Goal: Information Seeking & Learning: Learn about a topic

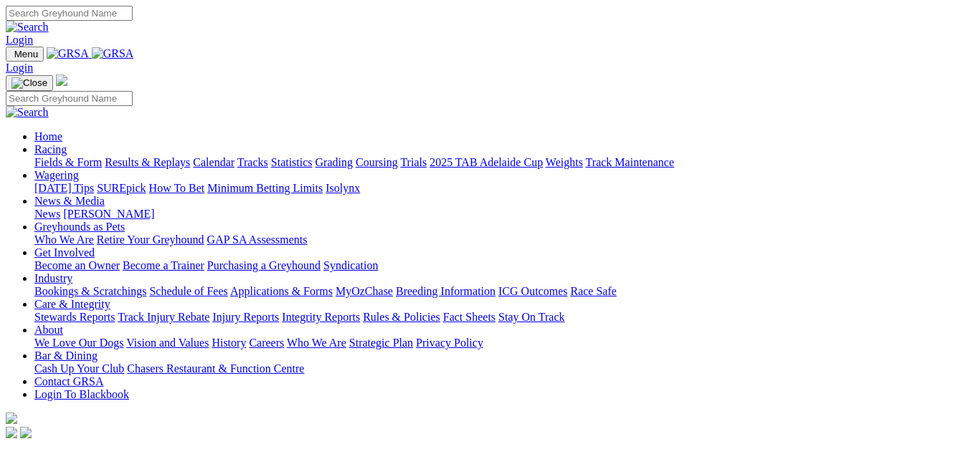
click at [169, 156] on link "Results & Replays" at bounding box center [147, 162] width 85 height 12
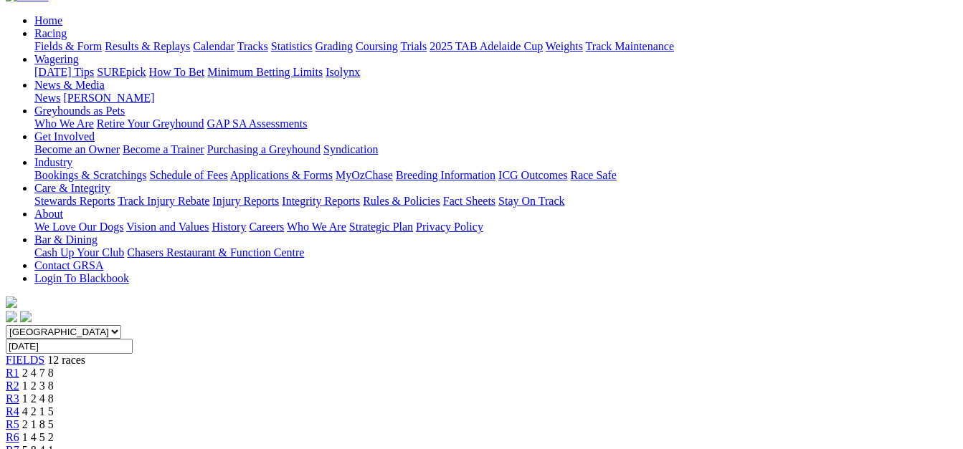
scroll to position [143, 0]
click at [19, 391] on span "R3" at bounding box center [13, 397] width 14 height 12
click at [347, 404] on div "R4 4 2 1 5" at bounding box center [481, 410] width 951 height 13
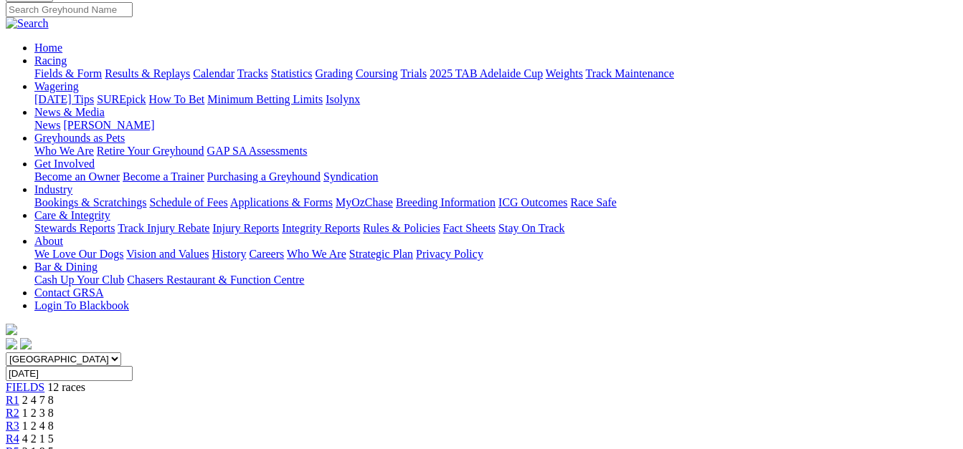
scroll to position [143, 0]
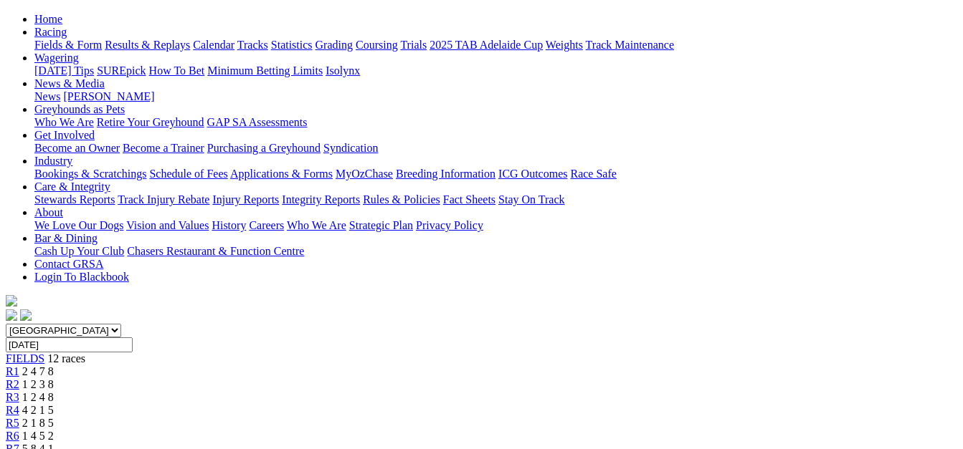
click at [54, 417] on span "2 1 8 5" at bounding box center [38, 423] width 32 height 12
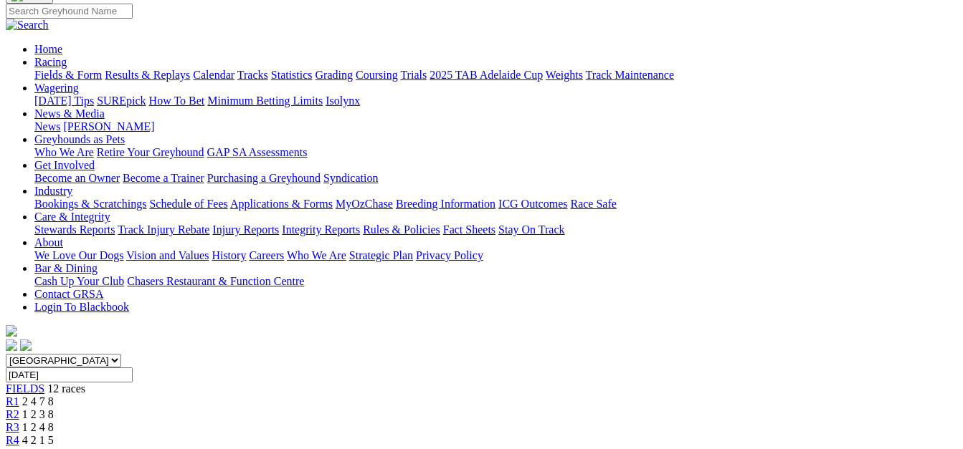
scroll to position [115, 0]
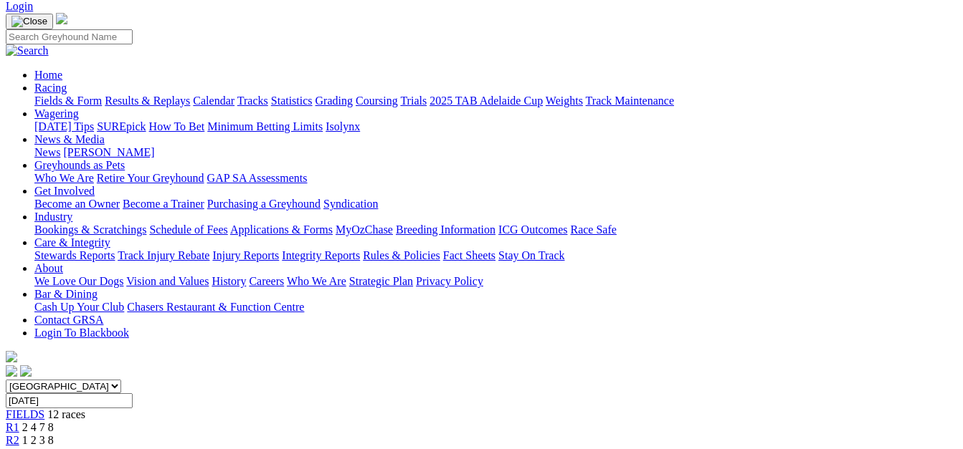
scroll to position [86, 0]
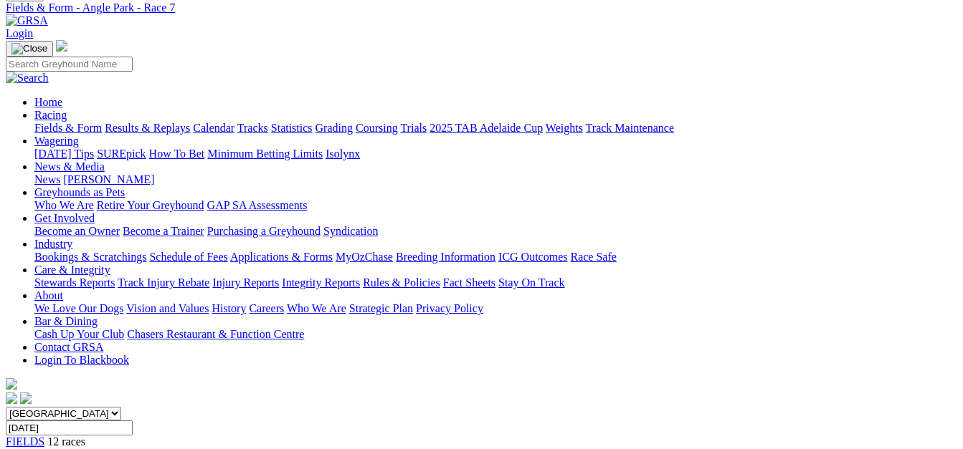
scroll to position [57, 0]
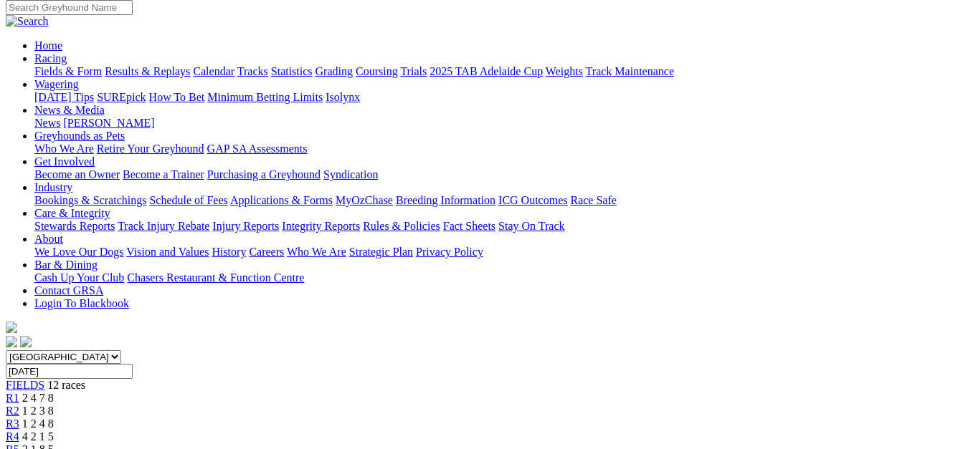
scroll to position [115, 0]
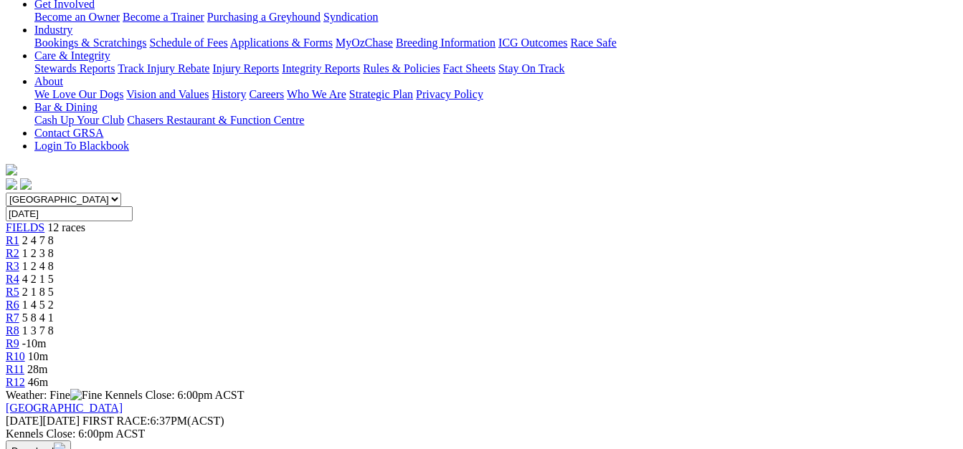
scroll to position [86, 0]
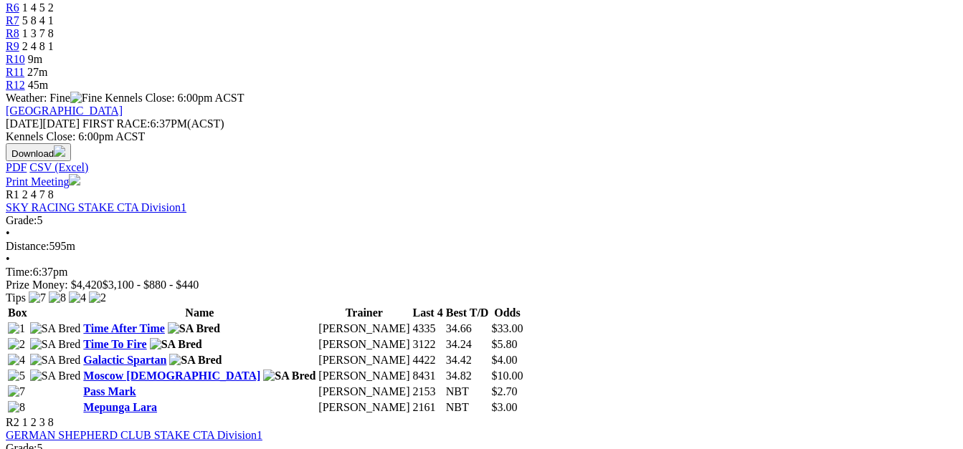
scroll to position [573, 0]
